Goal: Browse casually: Explore the website without a specific task or goal

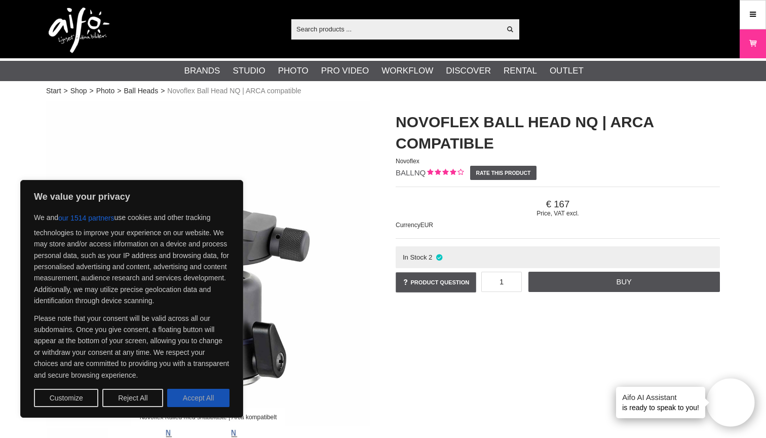
click at [200, 398] on button "Accept All" at bounding box center [198, 398] width 62 height 18
checkbox input "true"
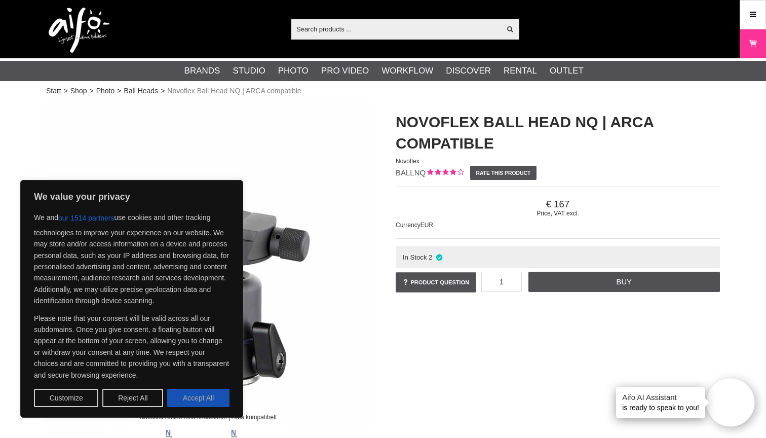
checkbox input "true"
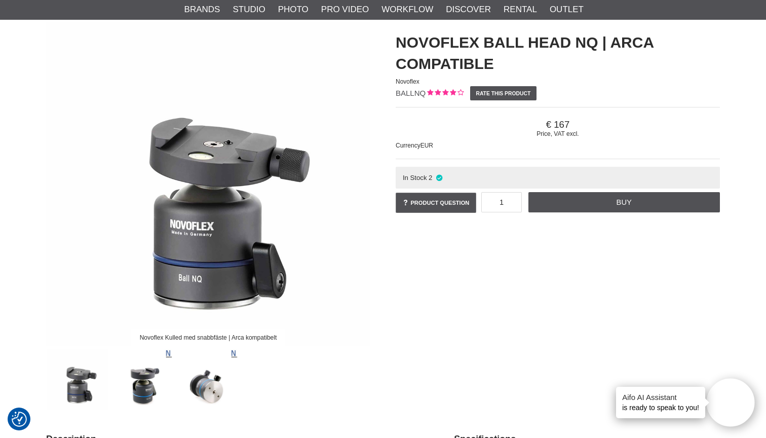
scroll to position [83, 0]
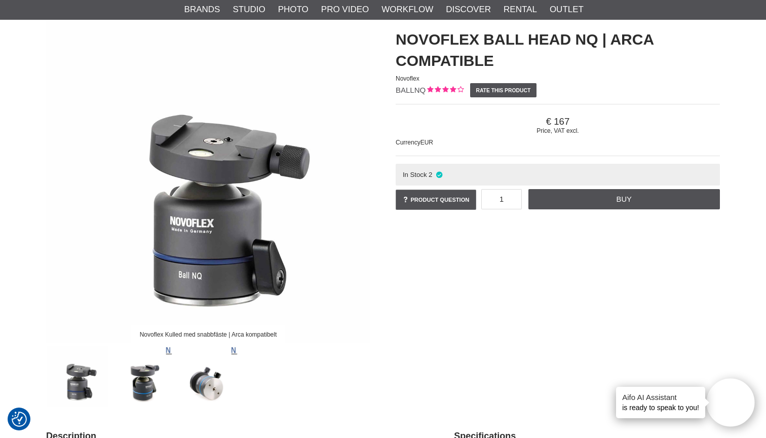
click at [144, 375] on img at bounding box center [142, 376] width 61 height 61
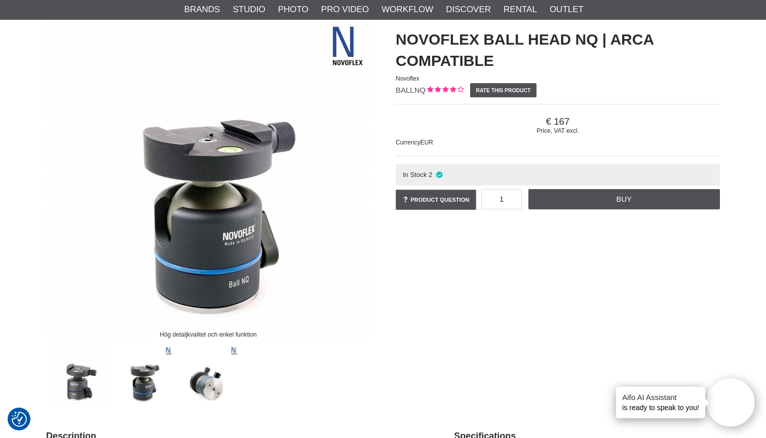
click at [212, 387] on img at bounding box center [208, 376] width 61 height 61
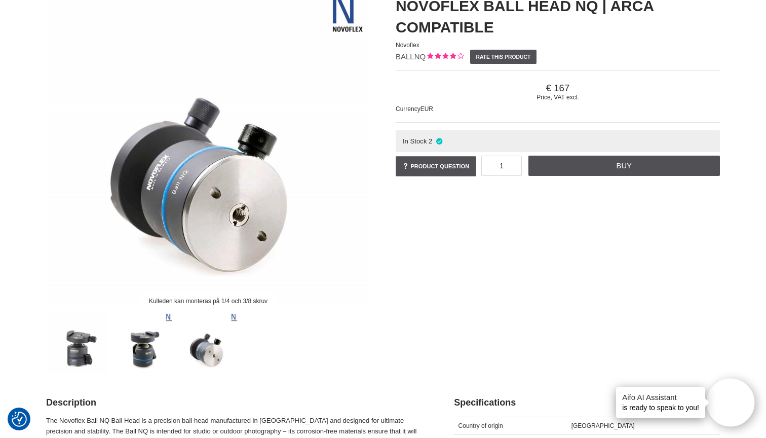
scroll to position [140, 0]
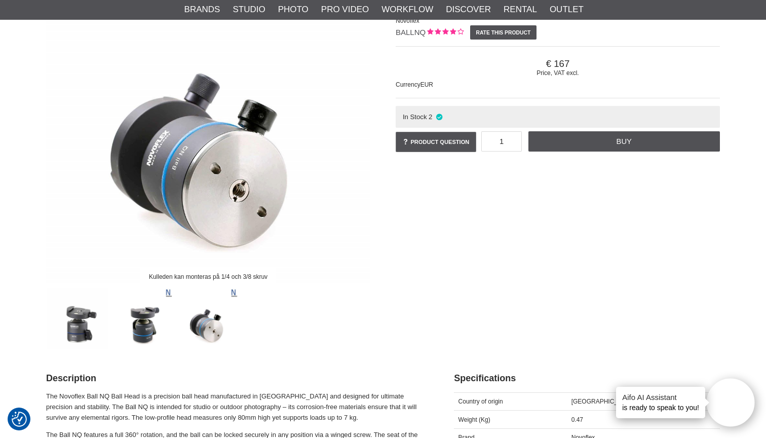
click at [91, 331] on img at bounding box center [77, 318] width 61 height 61
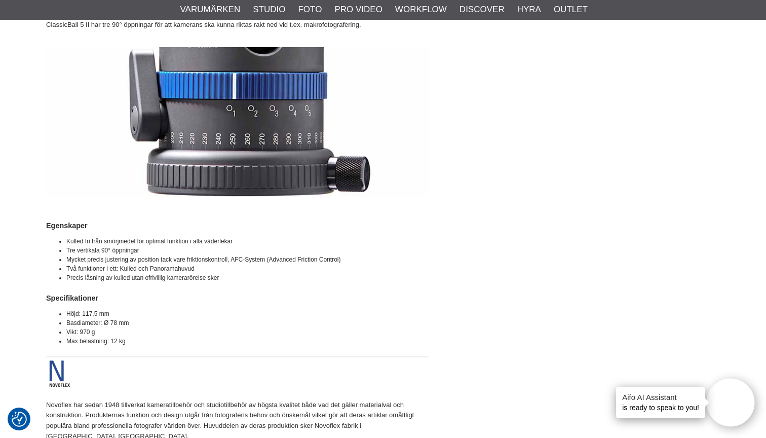
scroll to position [1105, 0]
